Goal: Transaction & Acquisition: Subscribe to service/newsletter

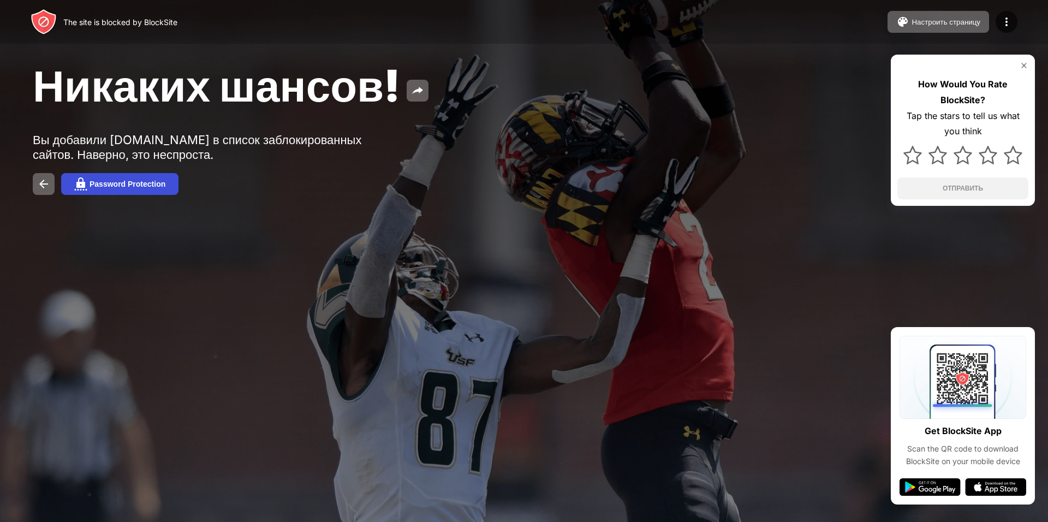
click at [109, 185] on div "Password Protection" at bounding box center [128, 184] width 76 height 9
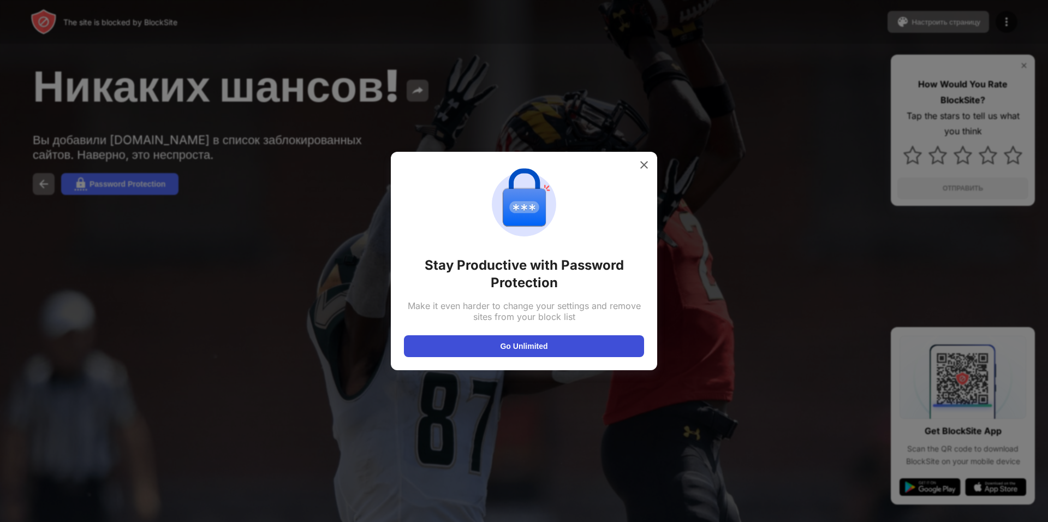
click at [550, 343] on button "Go Unlimited" at bounding box center [524, 346] width 240 height 22
